Goal: Use online tool/utility: Utilize a website feature to perform a specific function

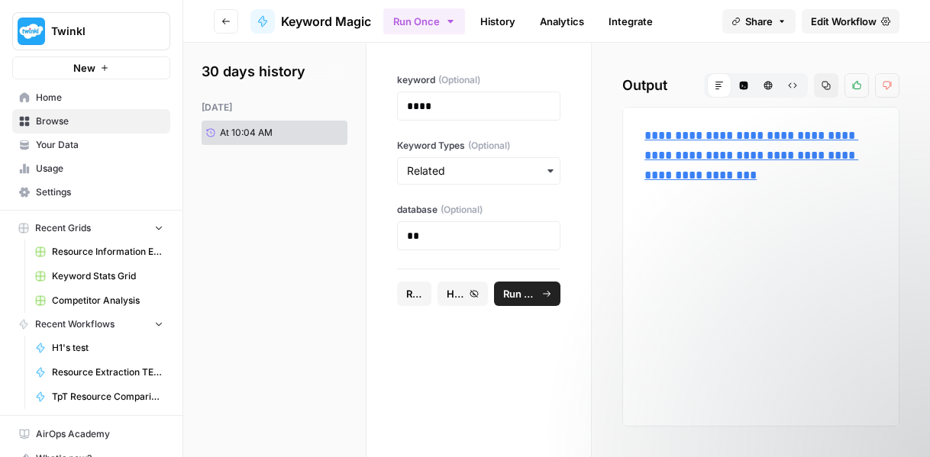
click at [227, 24] on icon "button" at bounding box center [225, 21] width 9 height 9
click at [334, 24] on span "Keyword Magic" at bounding box center [326, 21] width 90 height 18
click at [264, 13] on div at bounding box center [262, 21] width 24 height 24
click at [232, 24] on button "Go back" at bounding box center [226, 21] width 24 height 24
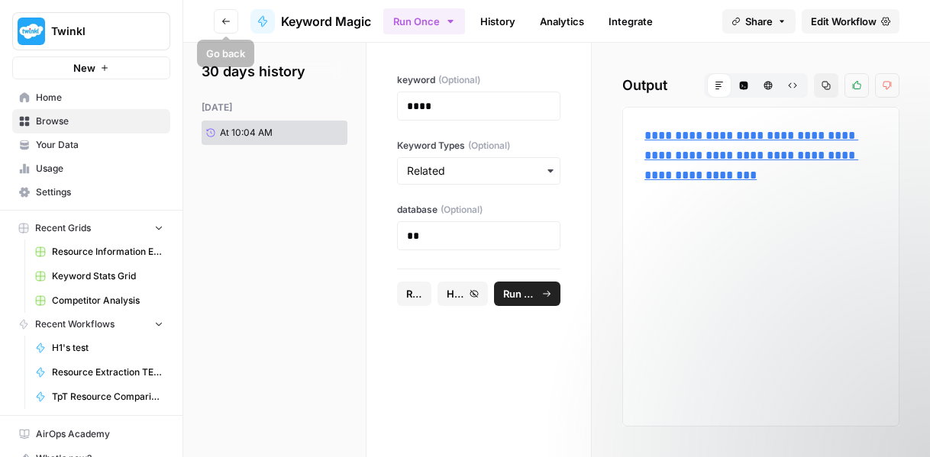
click at [227, 22] on icon "button" at bounding box center [225, 21] width 9 height 9
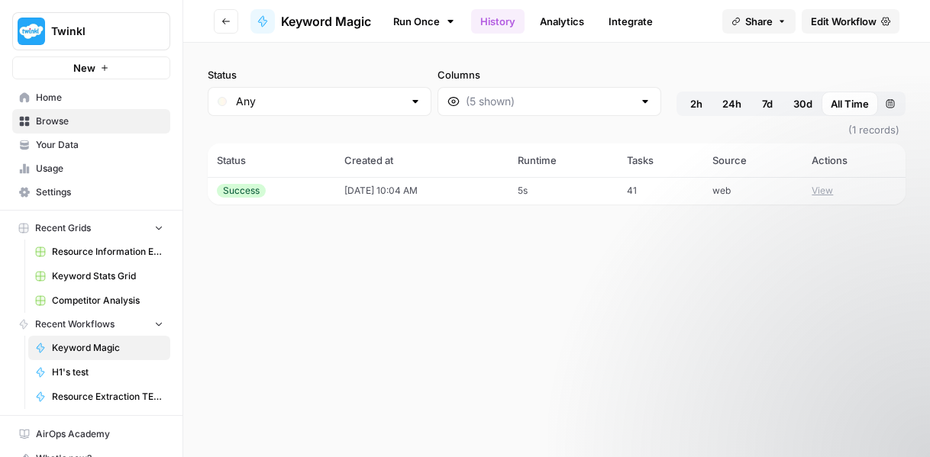
click at [91, 341] on span "Keyword Magic" at bounding box center [107, 348] width 111 height 14
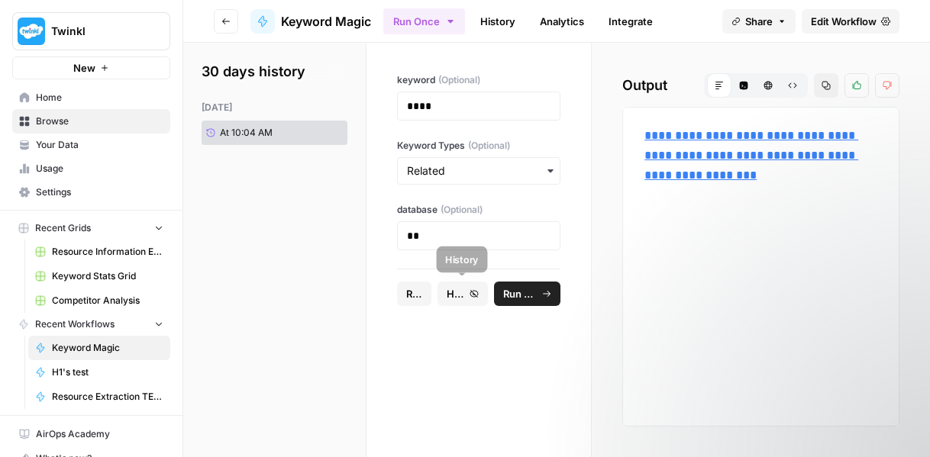
click at [456, 297] on span "History" at bounding box center [456, 293] width 18 height 15
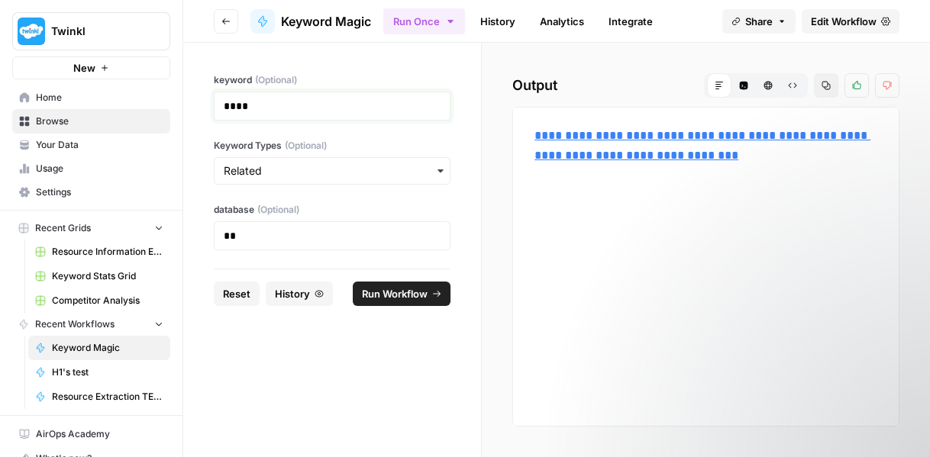
click at [290, 102] on p "****" at bounding box center [333, 105] width 218 height 15
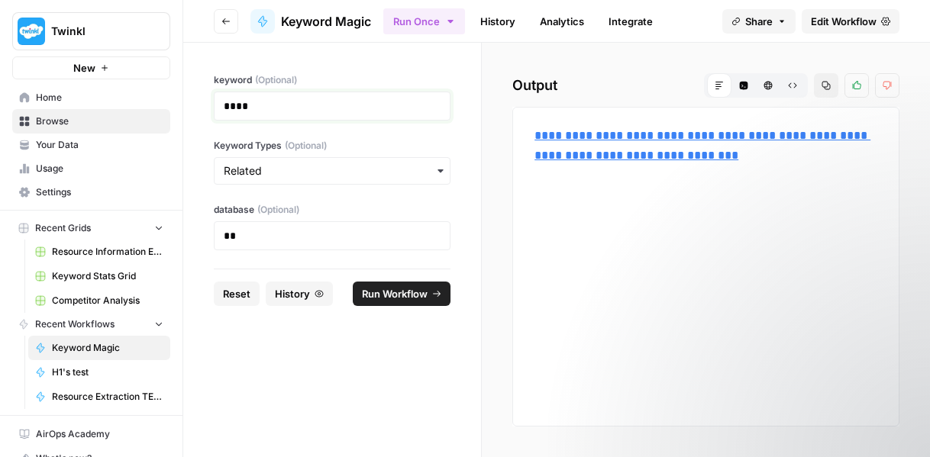
click at [290, 102] on p "****" at bounding box center [333, 105] width 218 height 15
click at [62, 111] on link "Browse" at bounding box center [91, 121] width 158 height 24
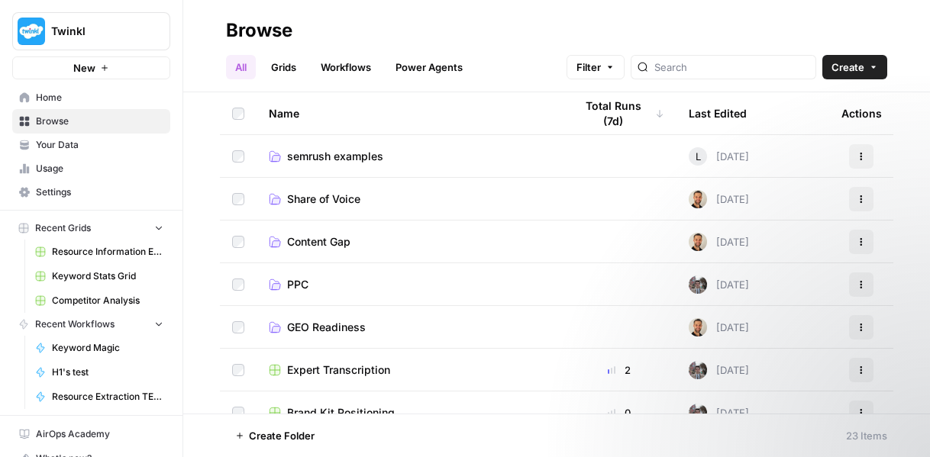
click at [322, 164] on td "semrush examples" at bounding box center [408, 156] width 305 height 42
click at [325, 160] on span "semrush examples" at bounding box center [335, 156] width 96 height 15
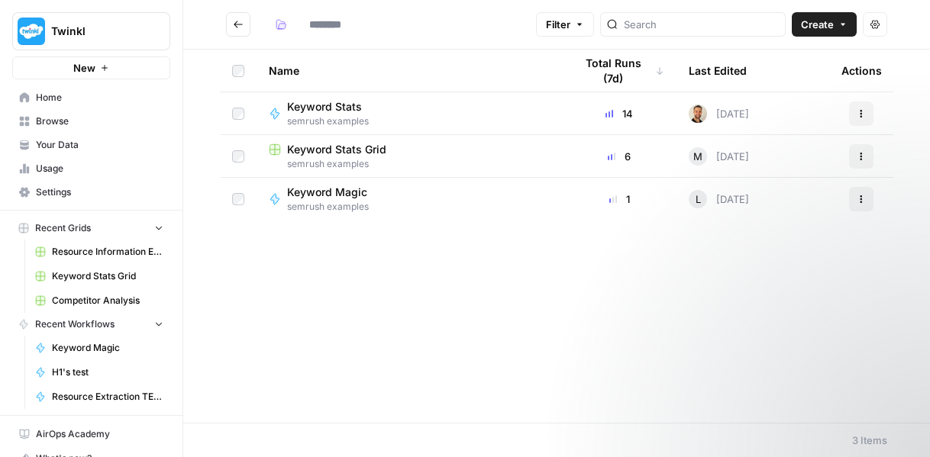
click at [308, 190] on span "Keyword Magic" at bounding box center [327, 192] width 80 height 15
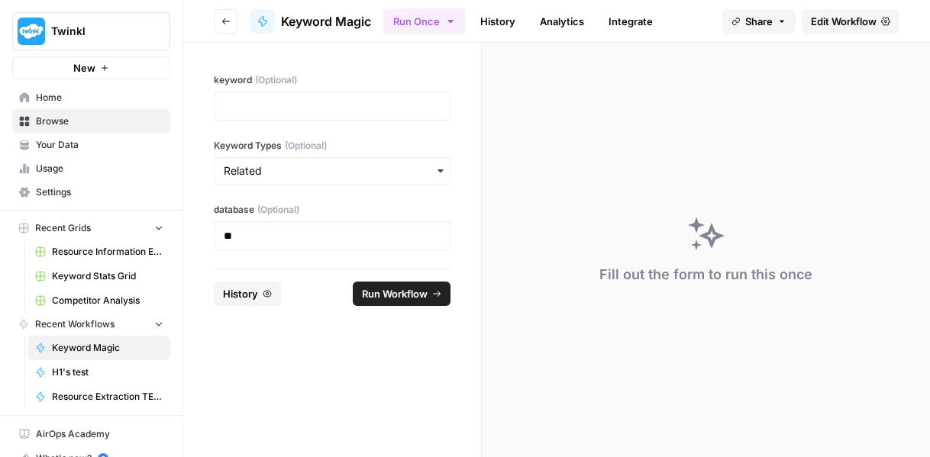
click at [750, 15] on span "Share" at bounding box center [758, 21] width 27 height 15
click at [751, 102] on button "Copy" at bounding box center [775, 95] width 50 height 15
click at [728, 155] on div "Fill out the form to run this once" at bounding box center [706, 250] width 448 height 414
